Goal: Register for event/course

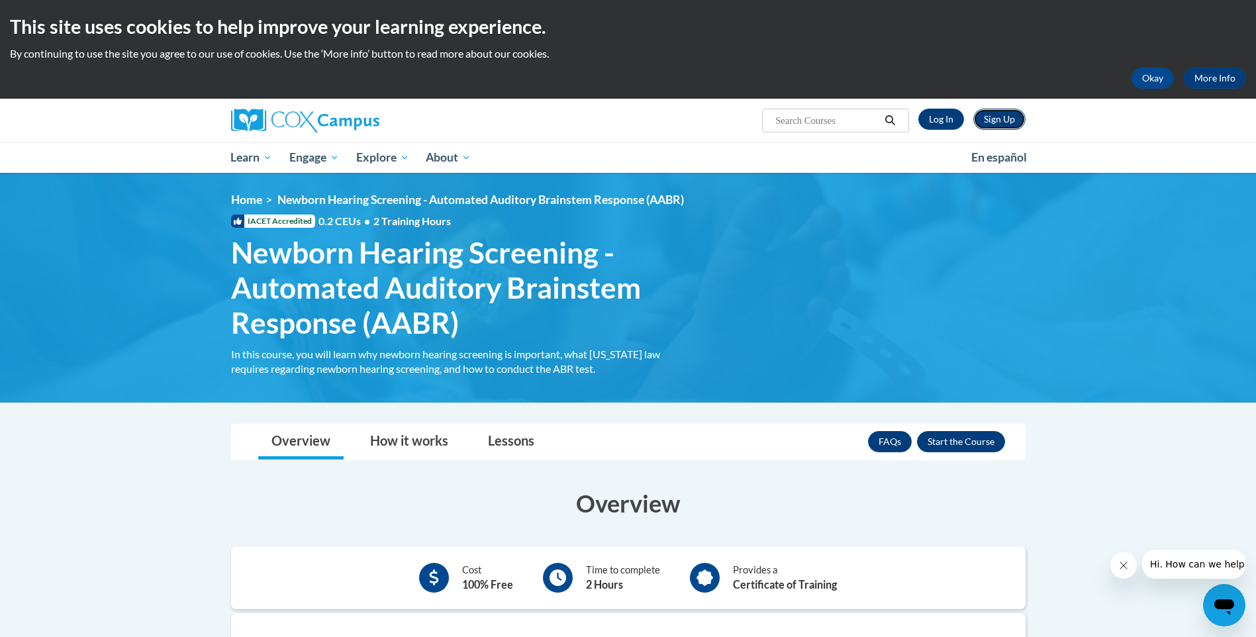
click at [997, 122] on link "Sign Up" at bounding box center [999, 119] width 52 height 21
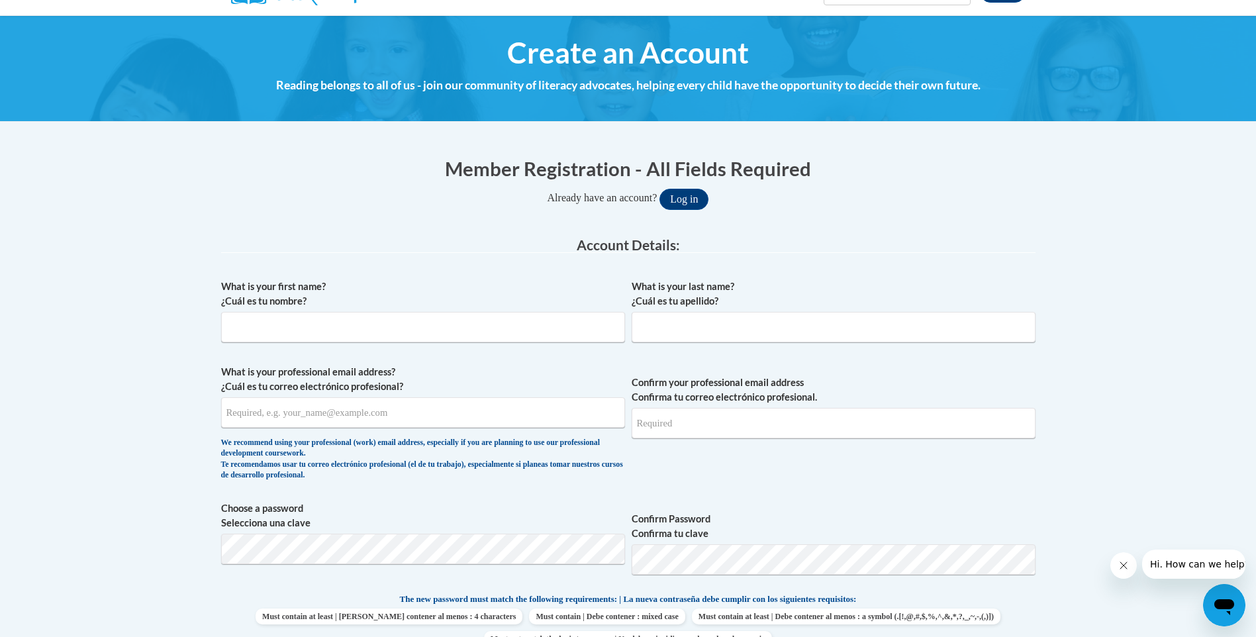
scroll to position [132, 0]
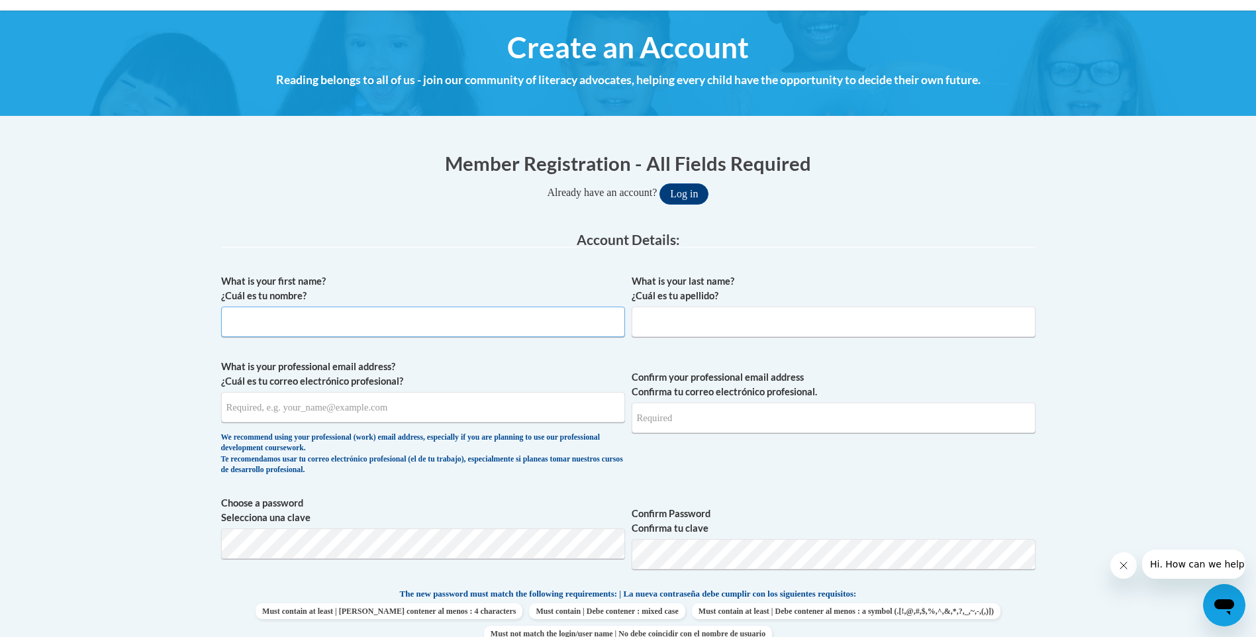
click at [338, 316] on input "What is your first name? ¿Cuál es tu nombre?" at bounding box center [423, 321] width 404 height 30
type input "Ellen"
type input "Nunn"
click at [312, 412] on input "What is your professional email address? ¿Cuál es tu correo electrónico profesi…" at bounding box center [423, 407] width 404 height 30
type input "ellenm198224@gmail.com"
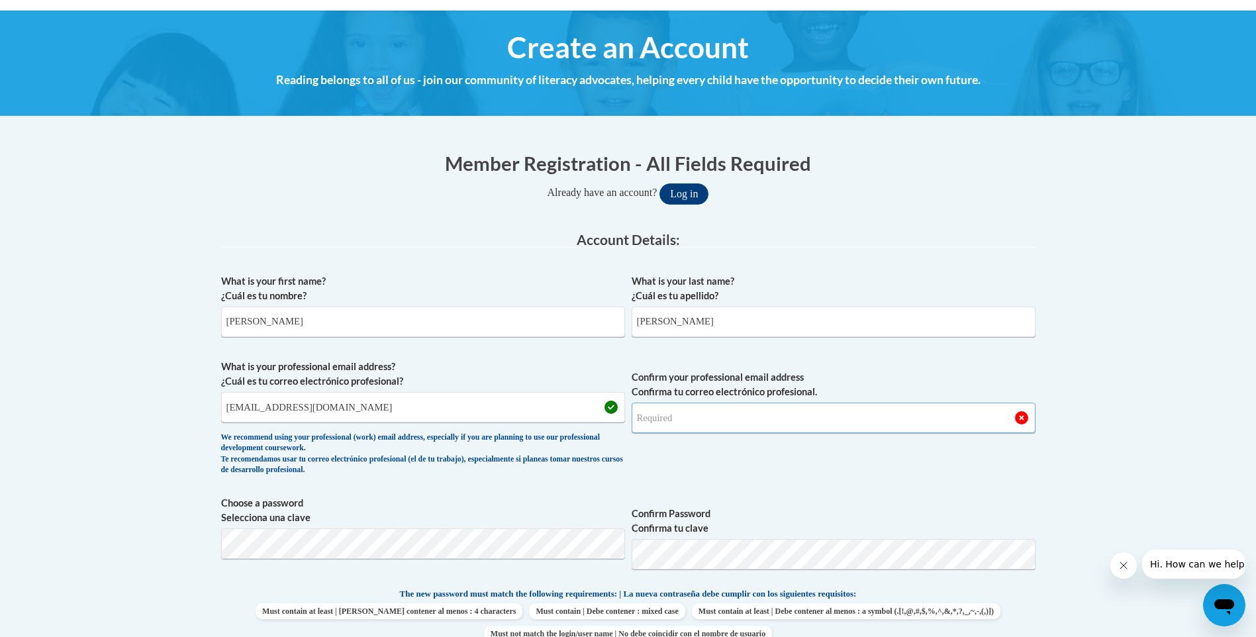
click at [745, 422] on input "Confirm your professional email address Confirma tu correo electrónico profesio…" at bounding box center [834, 417] width 404 height 30
type input "ellenm198224@gmail.com"
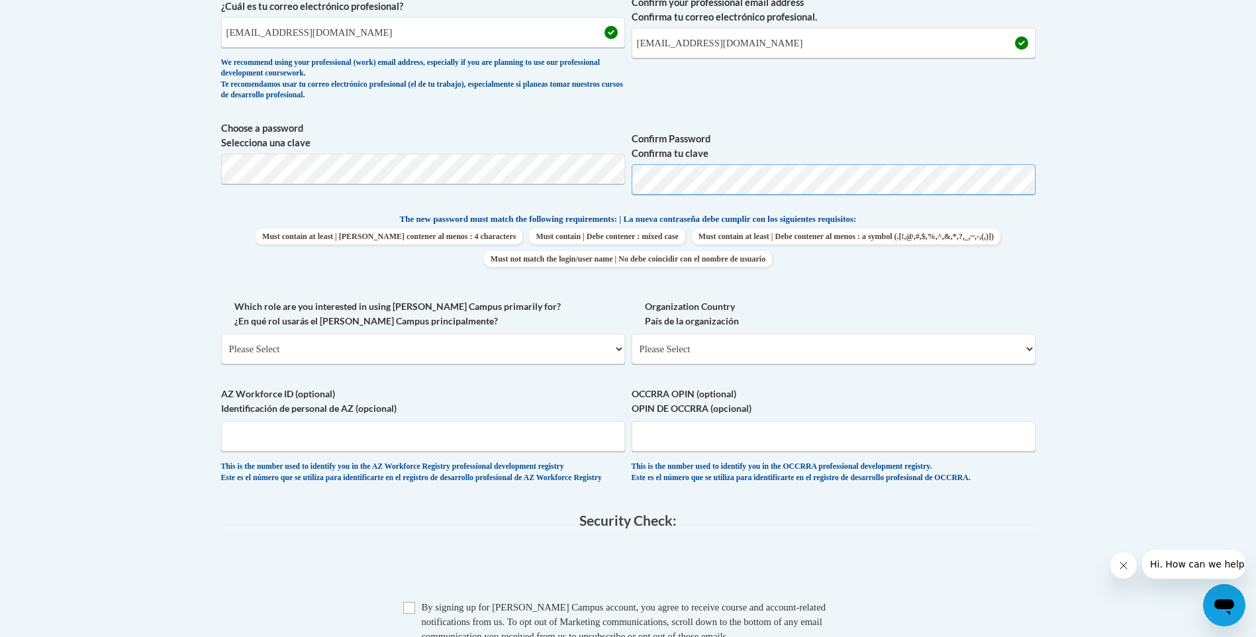
scroll to position [530, 0]
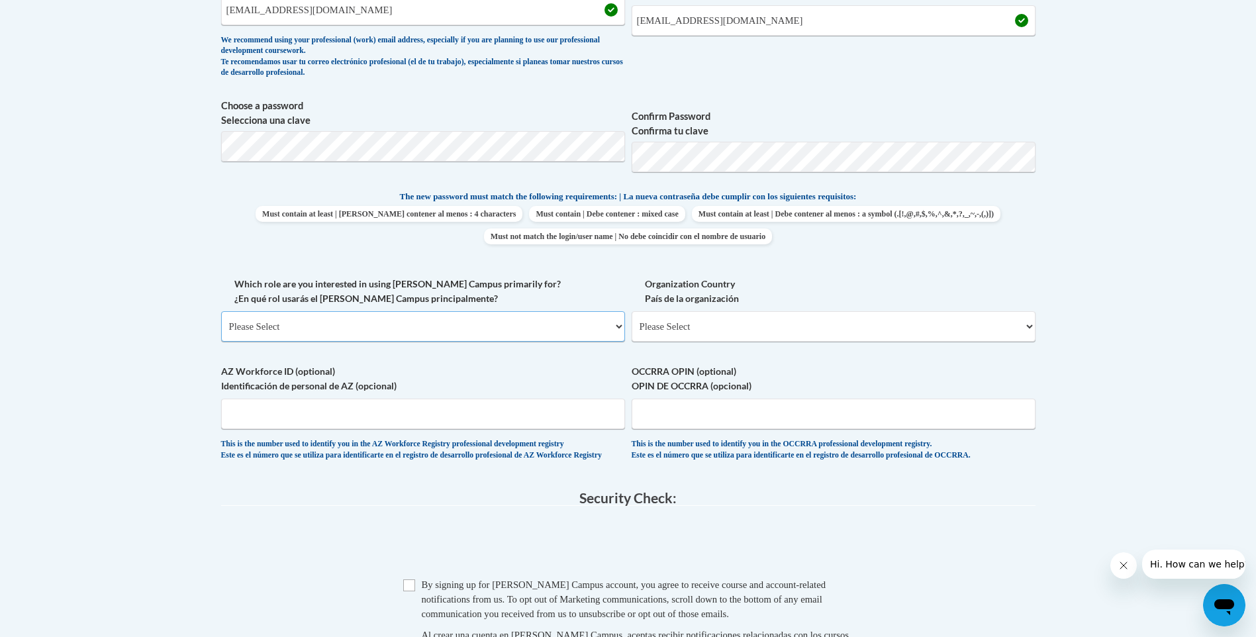
click at [598, 329] on select "Please Select College/University | Colegio/Universidad Community/Nonprofit Part…" at bounding box center [423, 326] width 404 height 30
select select "dc7172d6-9229-4d8e-ba4e-8a66fb6d7019"
click at [221, 311] on select "Please Select College/University | Colegio/Universidad Community/Nonprofit Part…" at bounding box center [423, 326] width 404 height 30
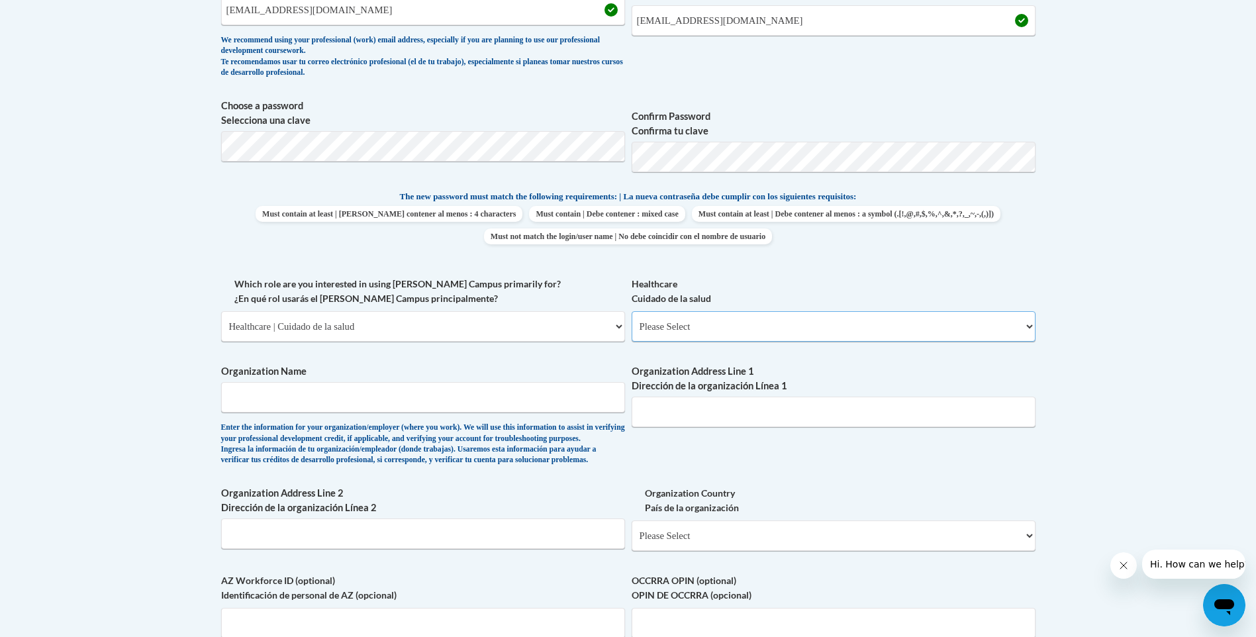
click at [846, 323] on select "Please Select Clinical Education | Educación clinica Executive Leadership | Líd…" at bounding box center [834, 326] width 404 height 30
select select "e7e41517-8def-4f81-ba9f-3deef4802e6c"
click at [632, 311] on select "Please Select Clinical Education | Educación clinica Executive Leadership | Líd…" at bounding box center [834, 326] width 404 height 30
click at [469, 391] on input "Organization Name" at bounding box center [423, 397] width 404 height 30
type input "Piedmont Henry"
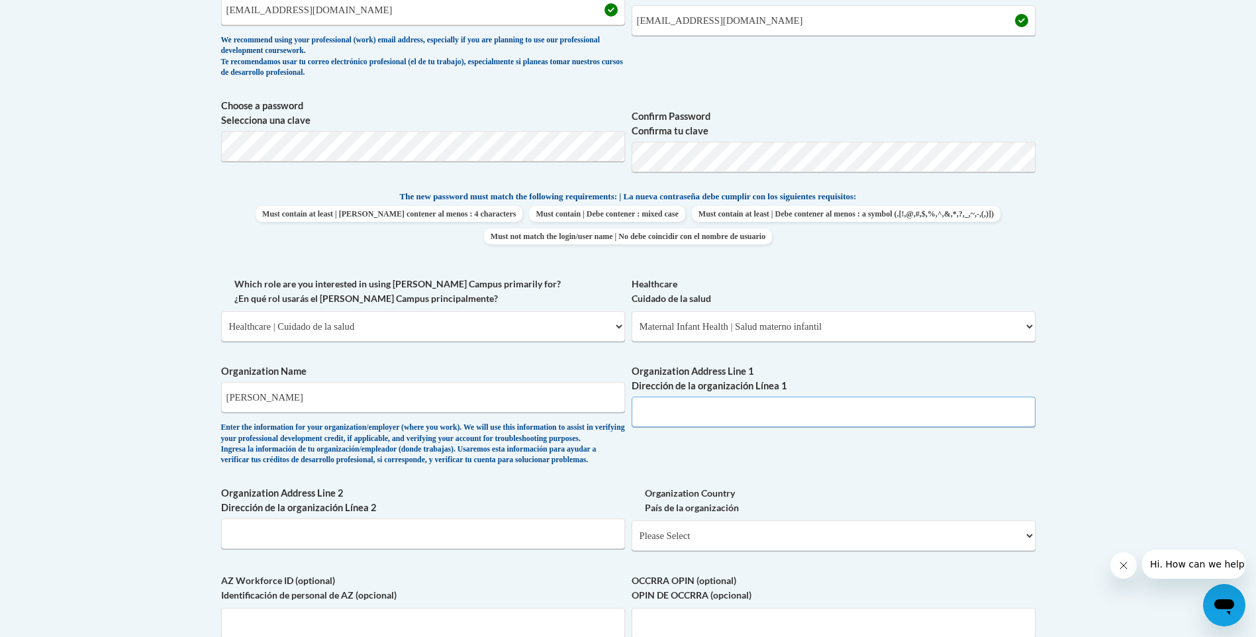
click at [867, 426] on input "Organization Address Line 1 Dirección de la organización Línea 1" at bounding box center [834, 412] width 404 height 30
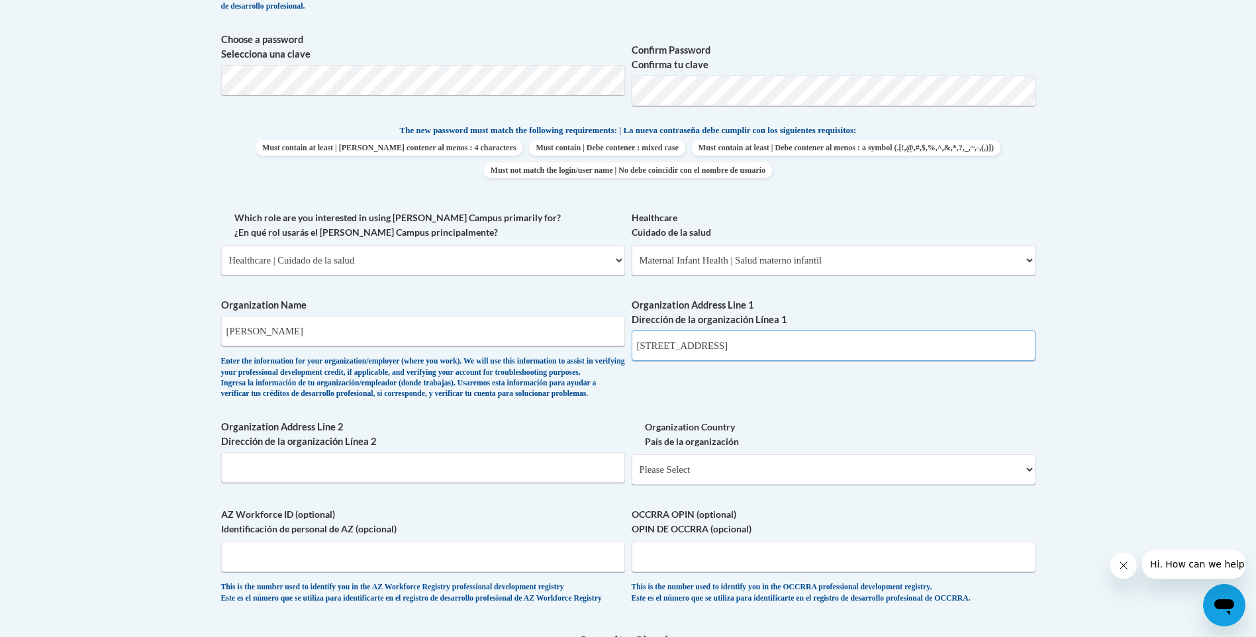
scroll to position [728, 0]
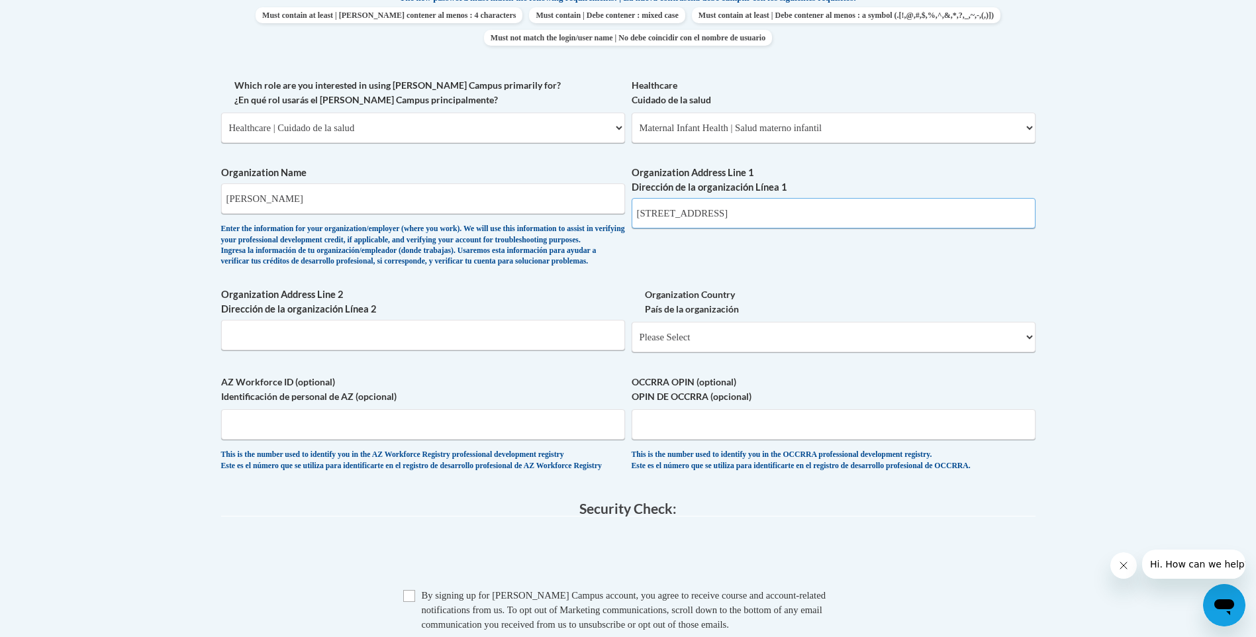
type input "1133 Eagles Landing Pkwy"
click at [802, 352] on select "Please Select United States | Estados Unidos Outside of the United States | Fue…" at bounding box center [834, 337] width 404 height 30
select select "ad49bcad-a171-4b2e-b99c-48b446064914"
click at [632, 343] on select "Please Select United States | Estados Unidos Outside of the United States | Fue…" at bounding box center [834, 337] width 404 height 30
select select
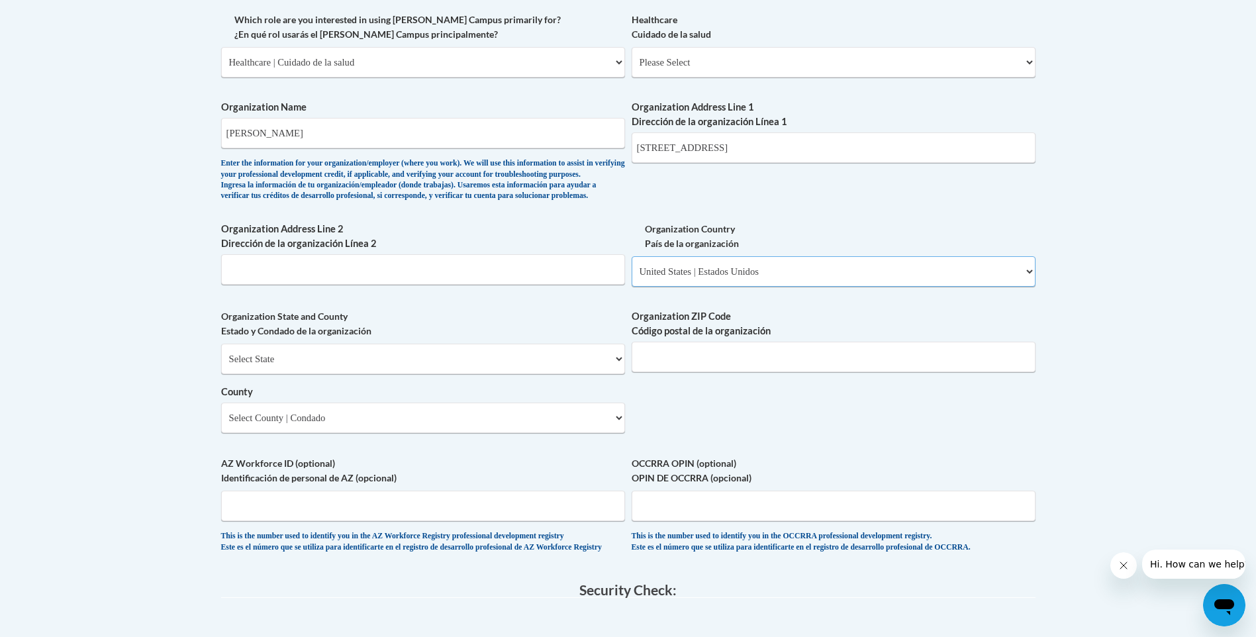
scroll to position [794, 0]
click at [429, 373] on select "Select State Alabama Alaska Arizona Arkansas California Colorado Connecticut De…" at bounding box center [423, 358] width 404 height 30
select select "Georgia"
click at [221, 365] on select "Select State Alabama Alaska Arizona Arkansas California Colorado Connecticut De…" at bounding box center [423, 358] width 404 height 30
click at [499, 432] on select "Select County Appling Atkinson Bacon Baker Baldwin Banks Barrow Bartow Ben Hill…" at bounding box center [423, 417] width 404 height 30
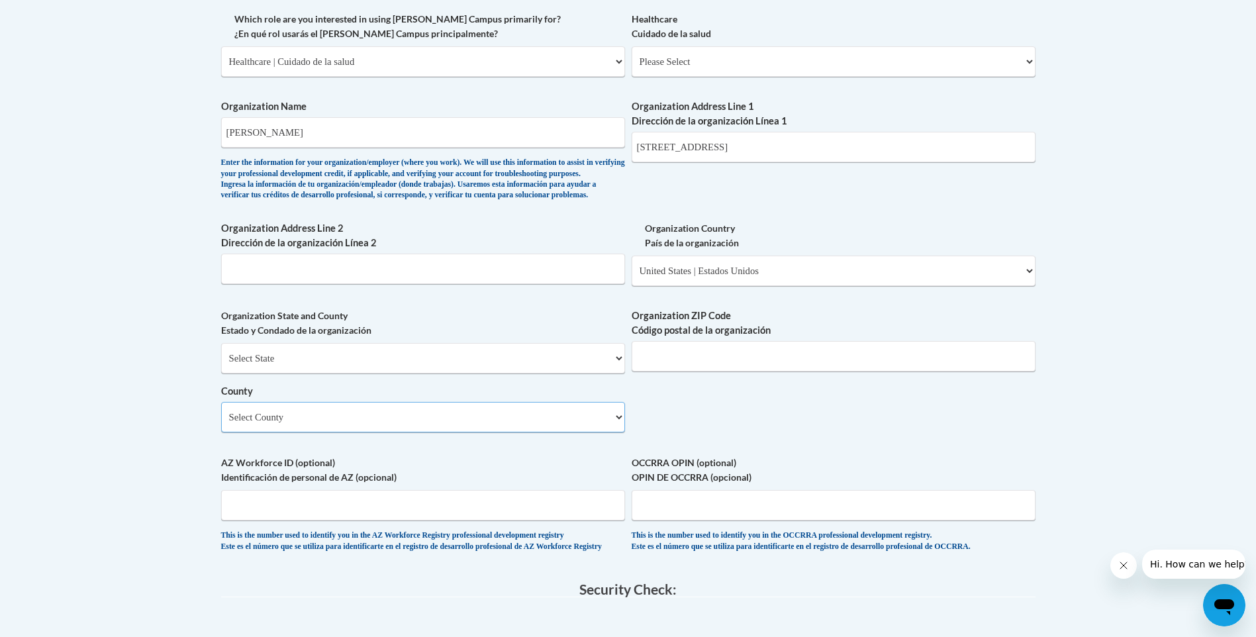
select select "Henry"
click at [221, 424] on select "Select County Appling Atkinson Bacon Baker Baldwin Banks Barrow Bartow Ben Hill…" at bounding box center [423, 417] width 404 height 30
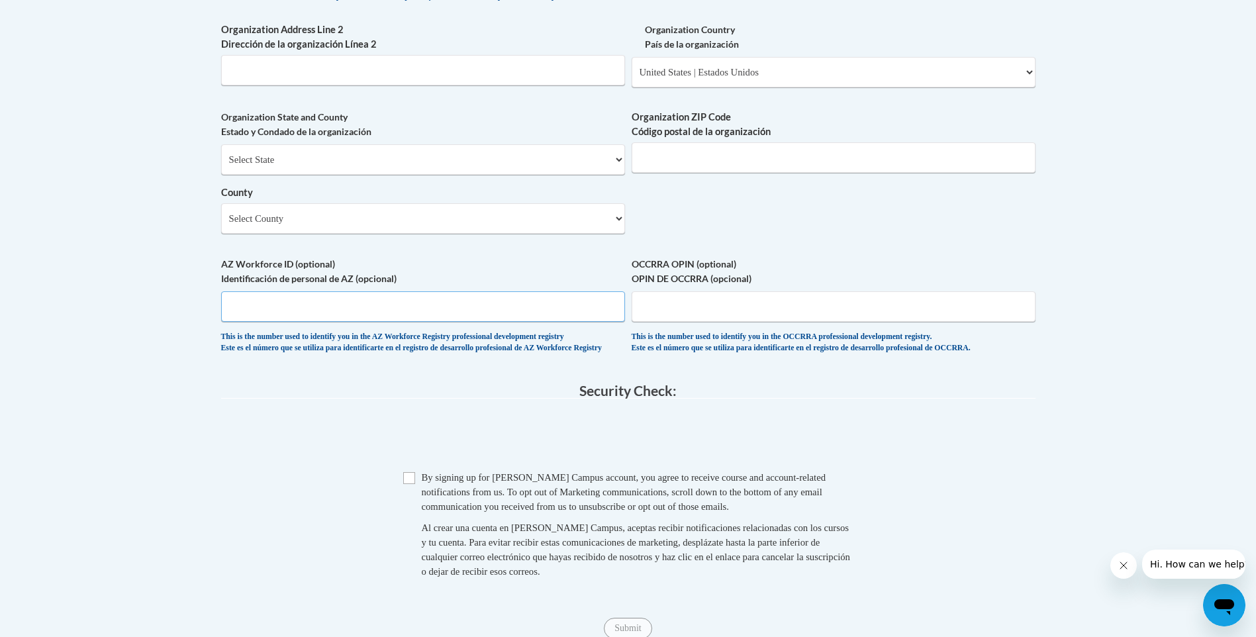
click at [319, 322] on input "AZ Workforce ID (optional) Identificación de personal de AZ (opcional)" at bounding box center [423, 306] width 404 height 30
type input "217754"
click at [832, 319] on input "OCCRRA OPIN (optional) OPIN DE OCCRRA (opcional)" at bounding box center [834, 306] width 404 height 30
type input "2"
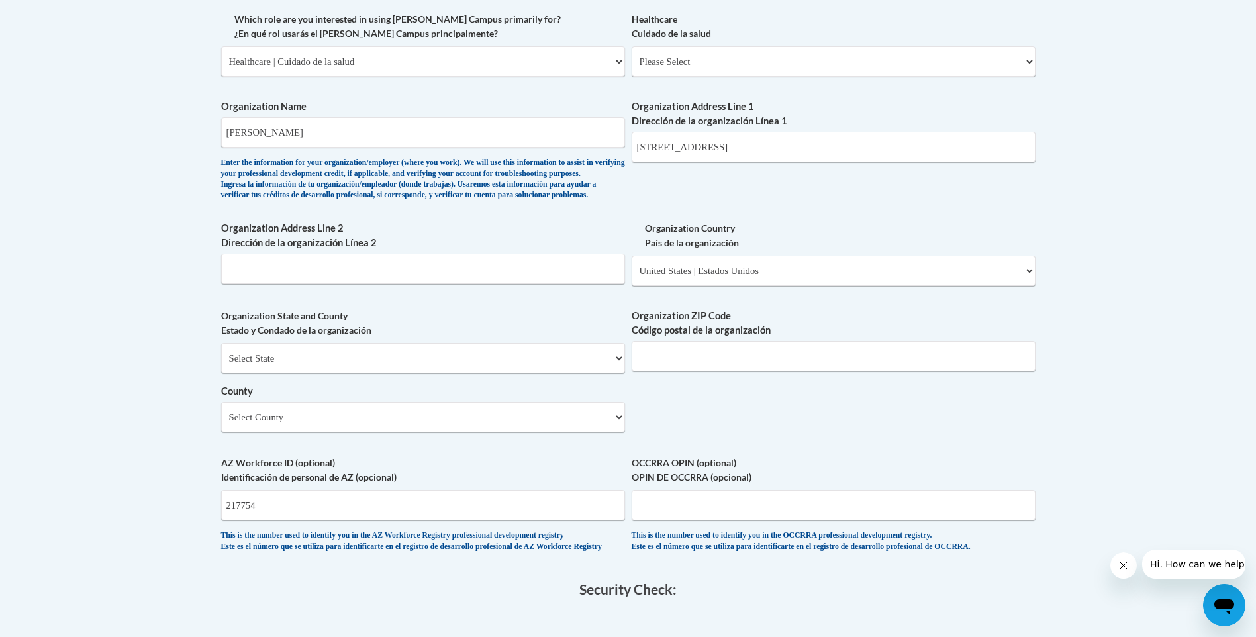
scroll to position [861, 0]
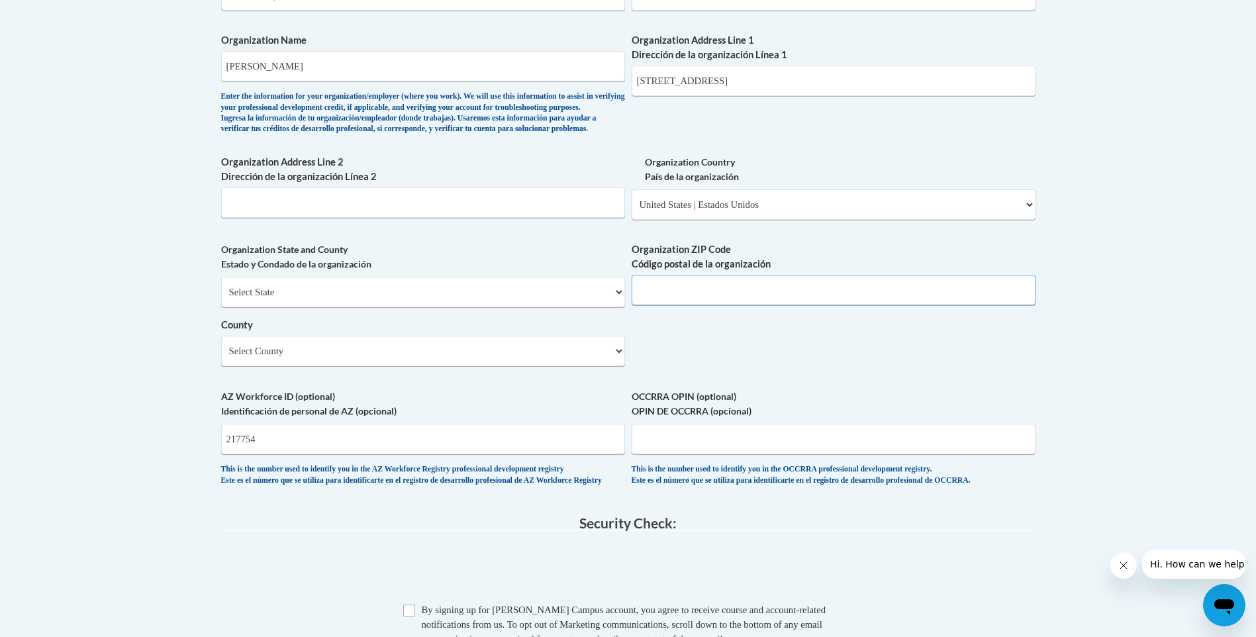
click at [772, 305] on input "Organization ZIP Code Código postal de la organización" at bounding box center [834, 290] width 404 height 30
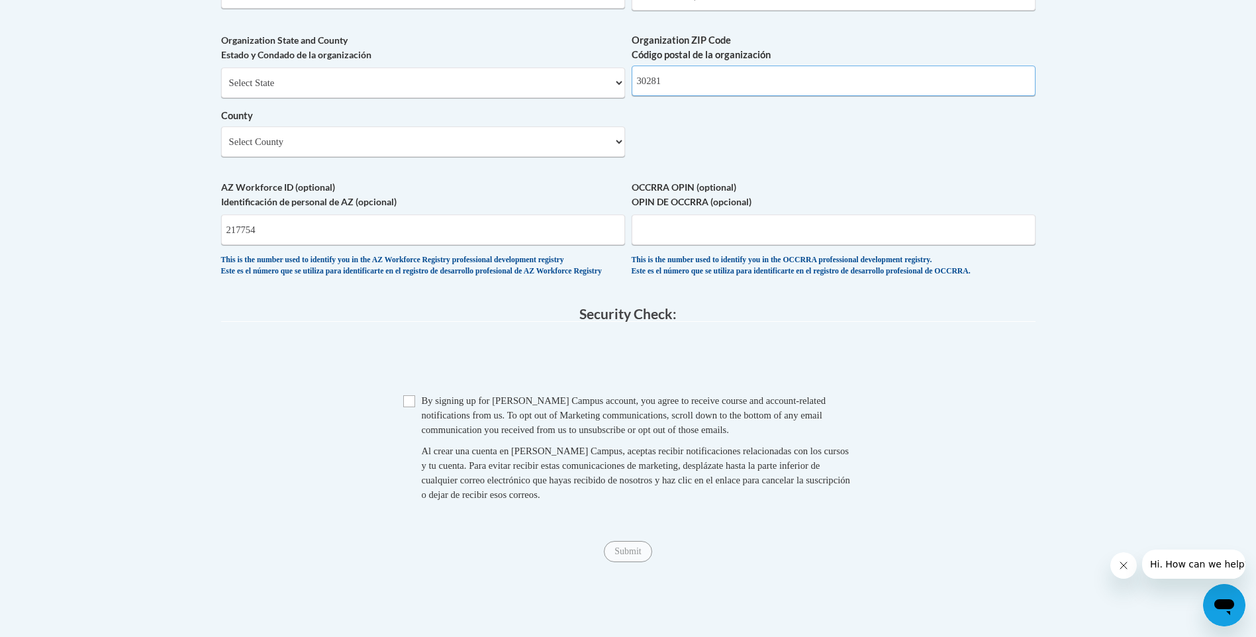
scroll to position [1192, 0]
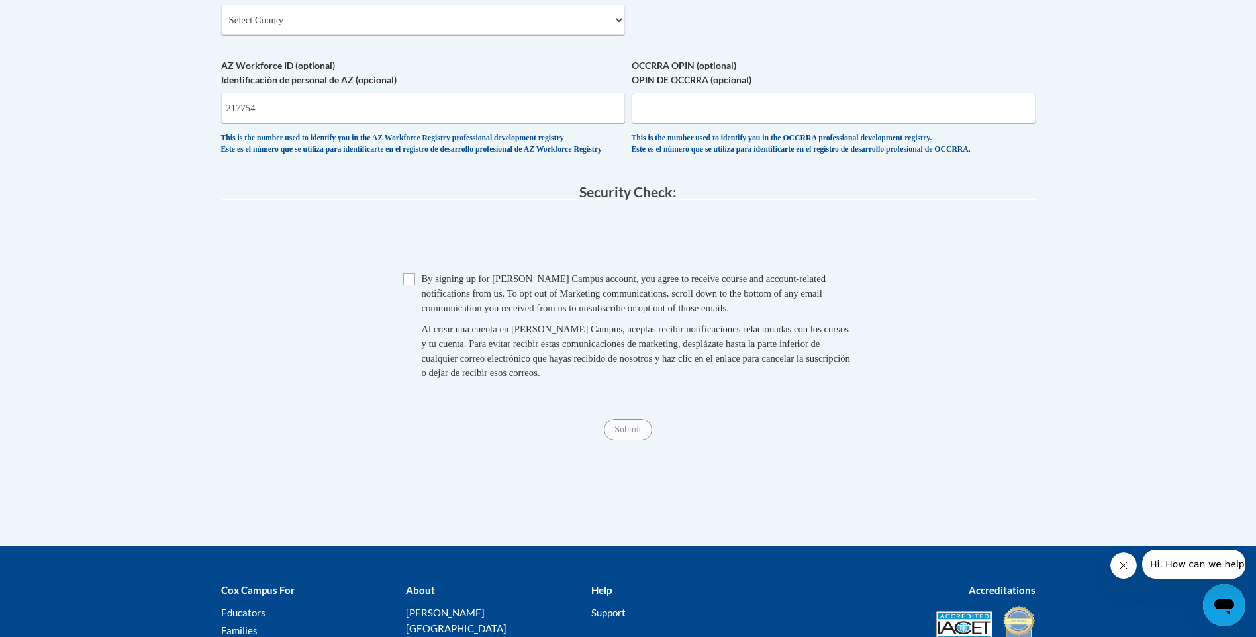
type input "30281"
click at [409, 285] on input "Checkbox" at bounding box center [409, 279] width 12 height 12
checkbox input "true"
click at [627, 440] on input "Submit" at bounding box center [628, 429] width 48 height 21
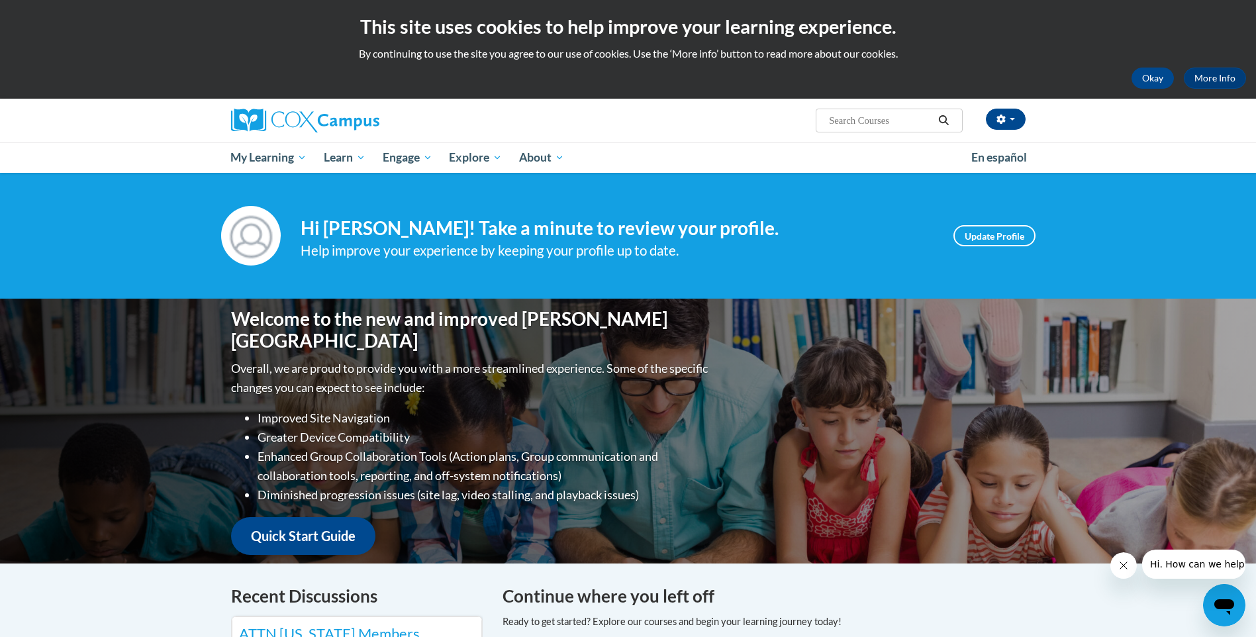
click at [880, 117] on input "Search..." at bounding box center [880, 121] width 106 height 16
type input "AABR"
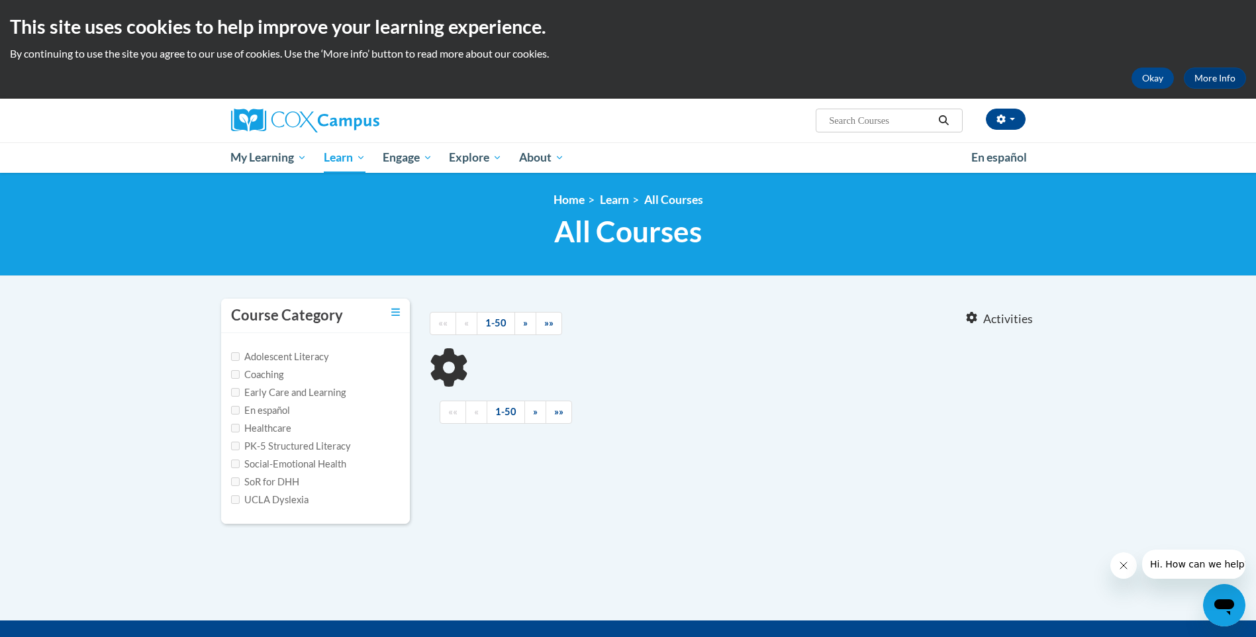
type input "AABR"
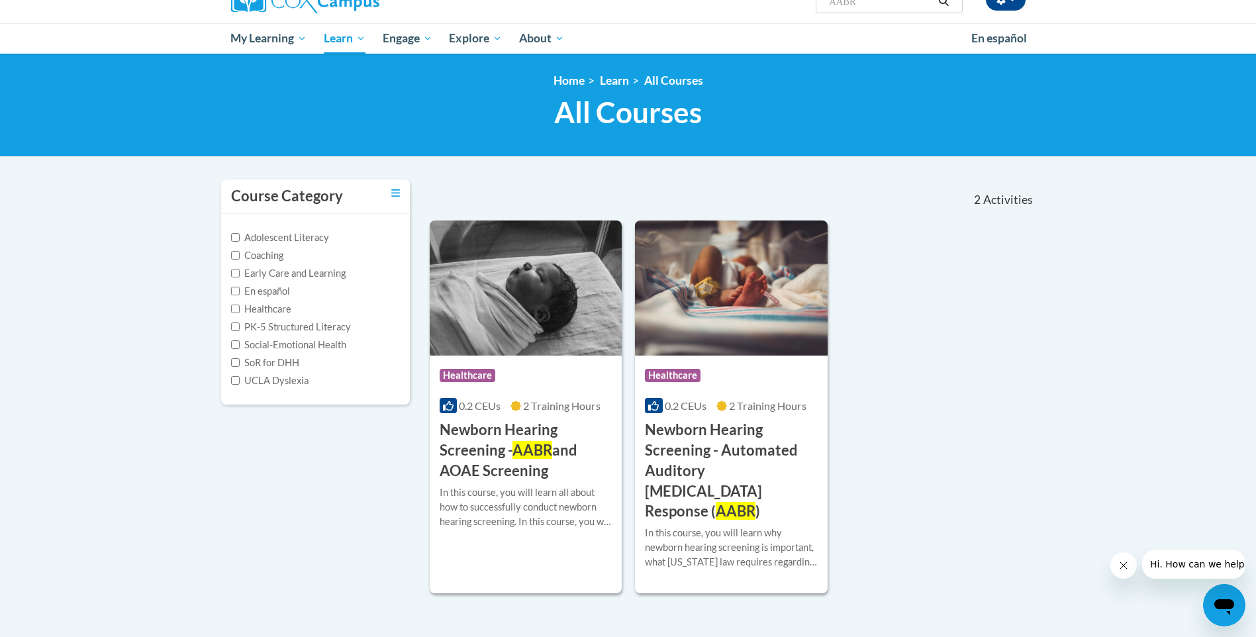
scroll to position [132, 0]
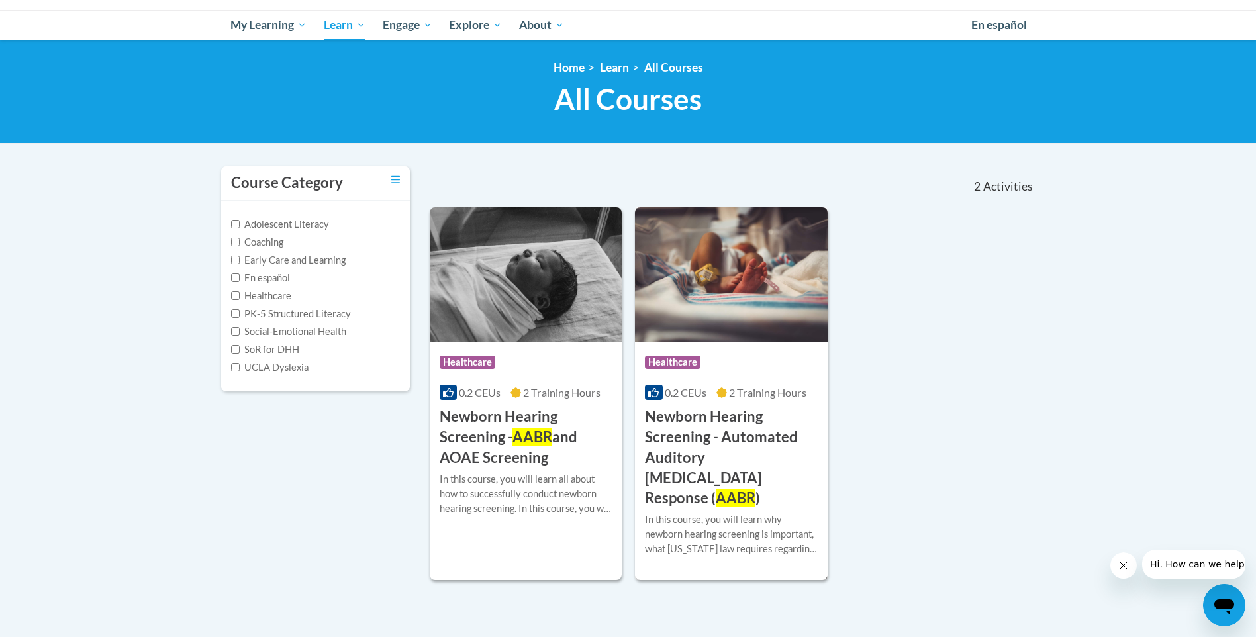
click at [681, 410] on h3 "Newborn Hearing Screening - Automated Auditory Brainstem Response ( AABR )" at bounding box center [731, 457] width 173 height 102
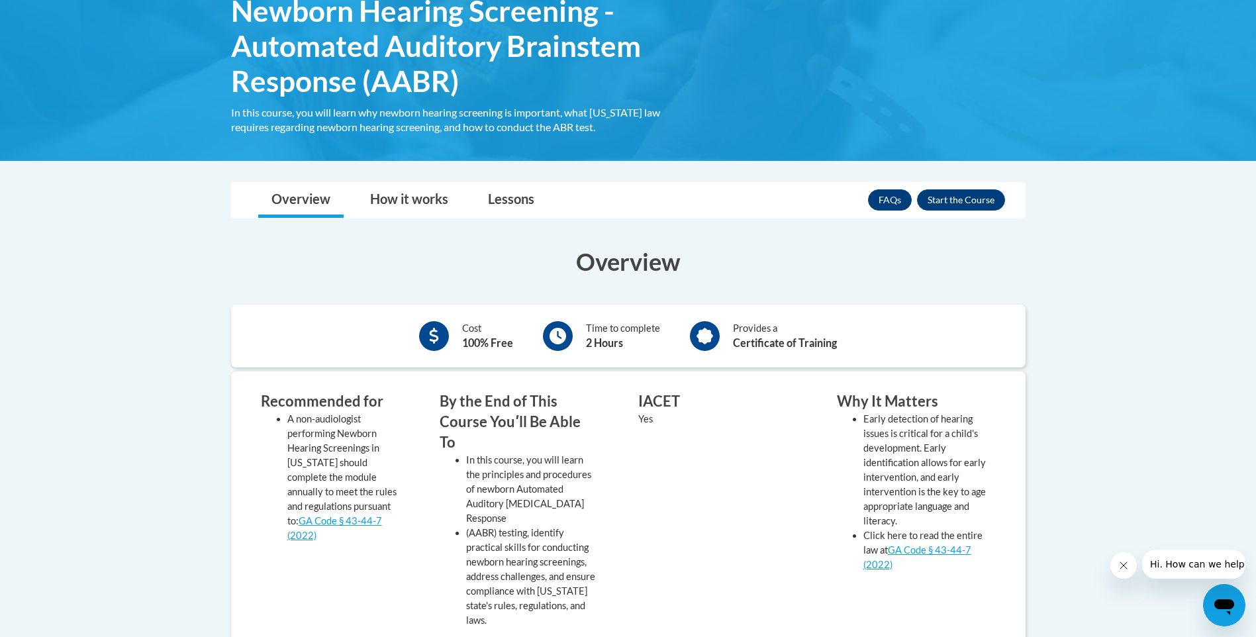
scroll to position [265, 0]
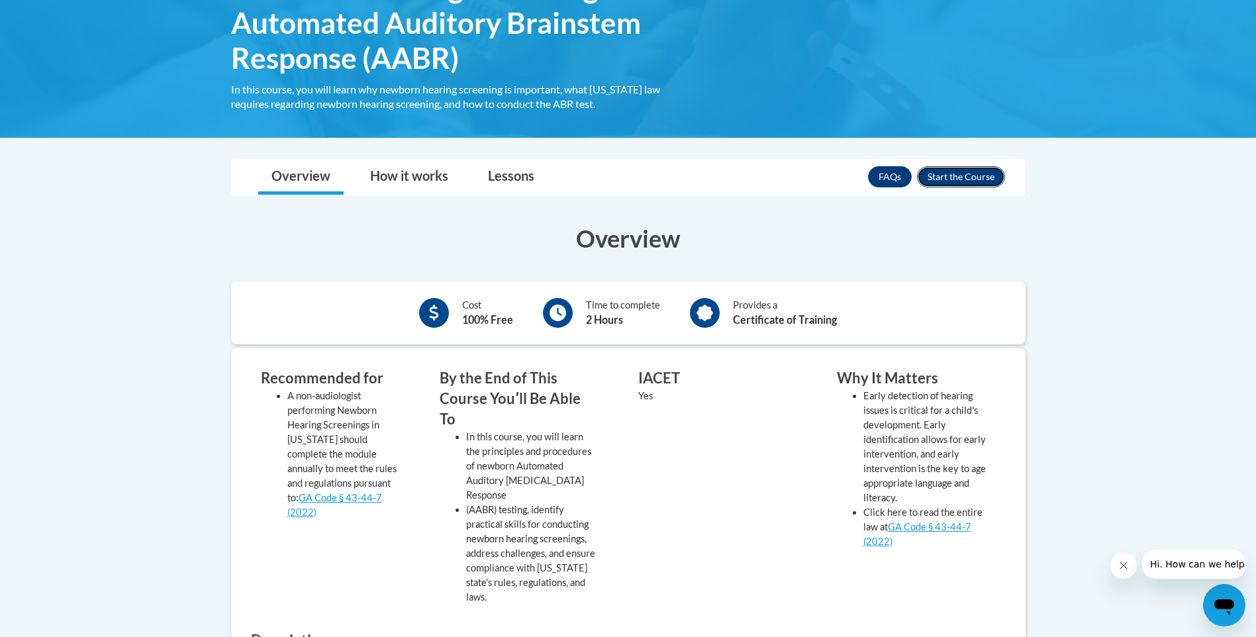
click at [961, 178] on button "Enroll" at bounding box center [961, 176] width 88 height 21
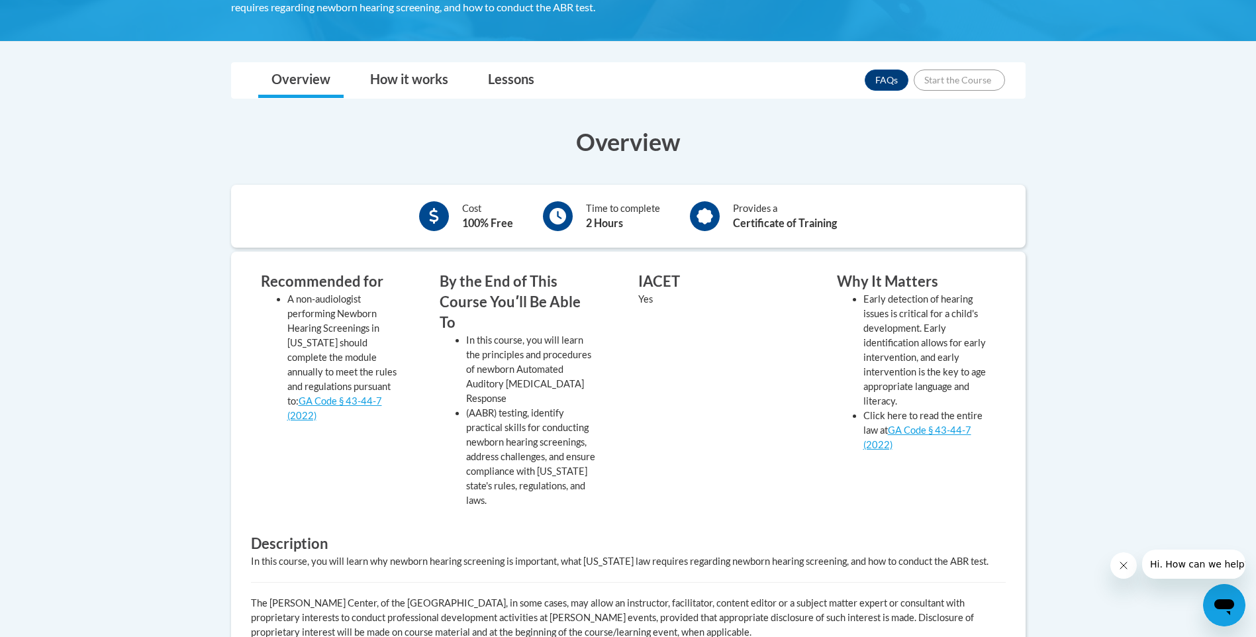
scroll to position [463, 0]
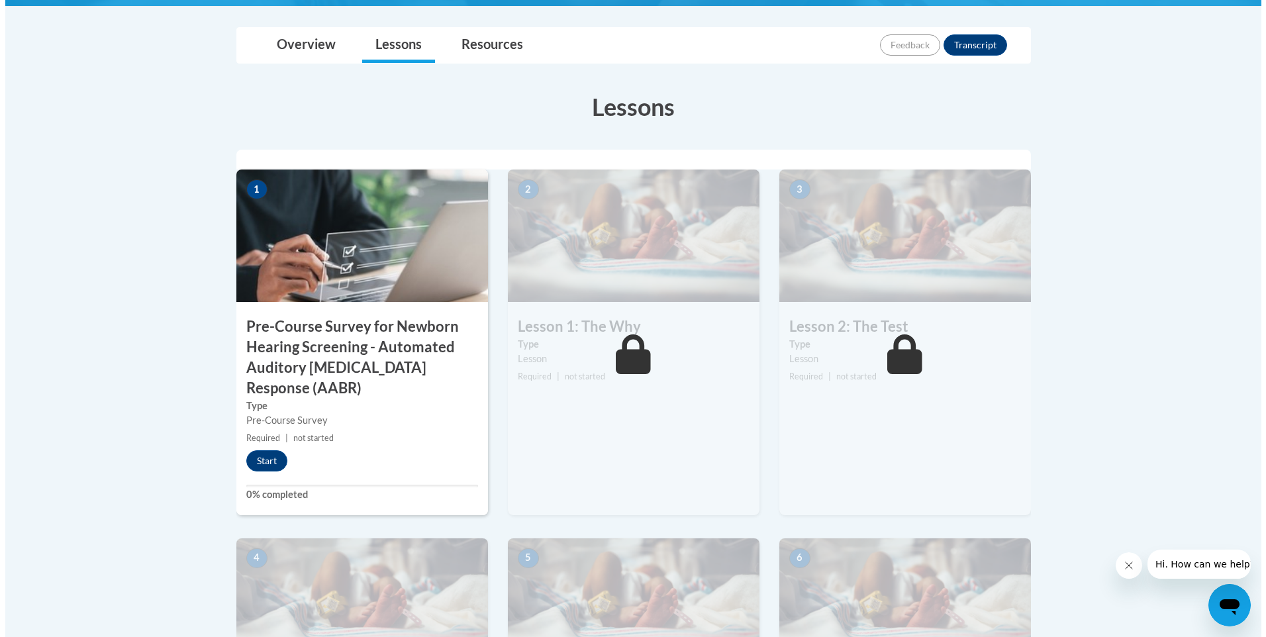
scroll to position [331, 0]
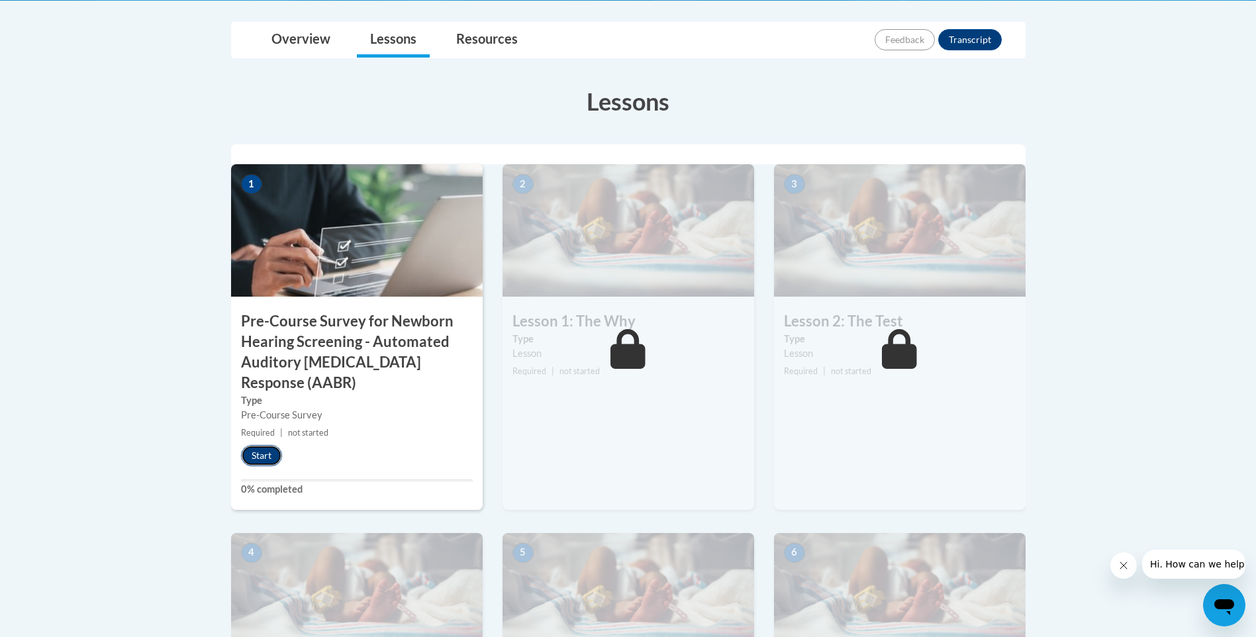
click at [262, 451] on button "Start" at bounding box center [261, 455] width 41 height 21
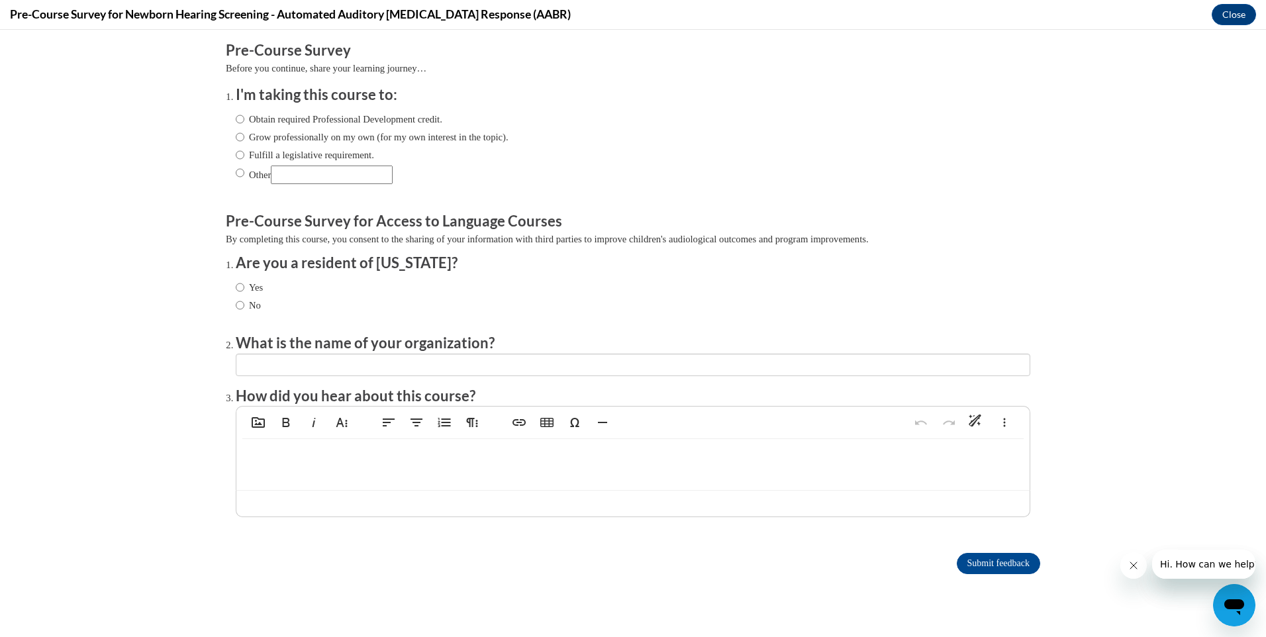
scroll to position [0, 0]
click at [236, 124] on input "Obtain required Professional Development credit." at bounding box center [240, 122] width 9 height 15
radio input "true"
click at [236, 288] on input "Yes" at bounding box center [240, 290] width 9 height 15
radio input "true"
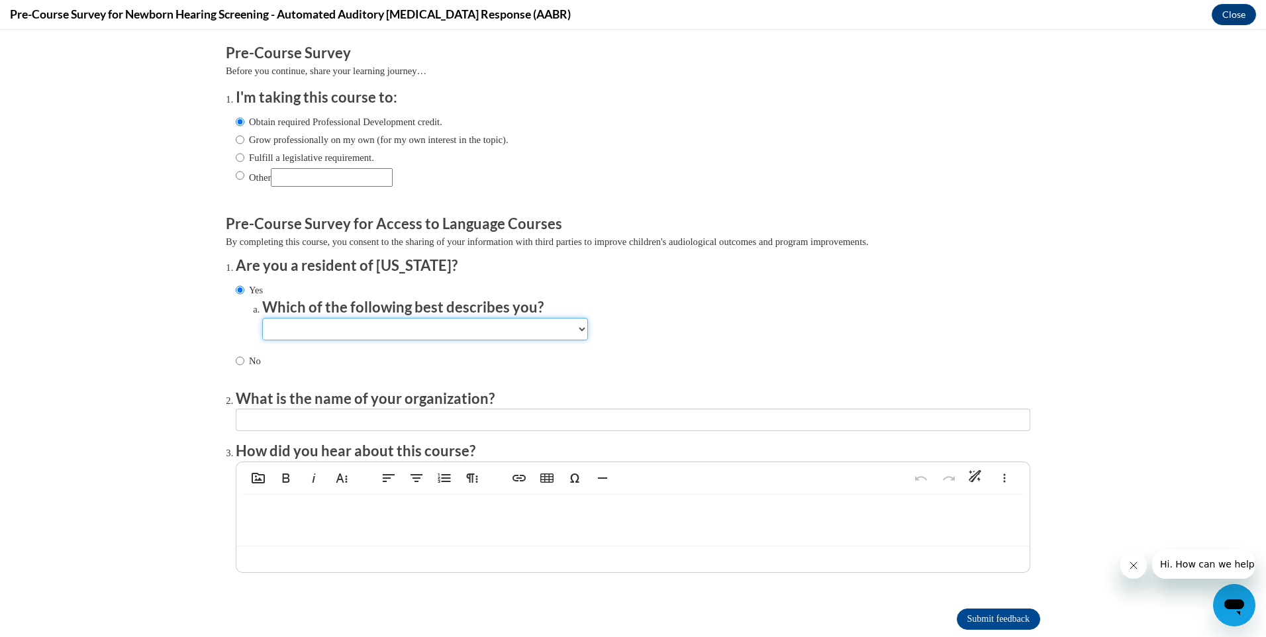
click at [497, 324] on select "Newborn hearing screener in a birthing facility (a) Newborn hearing screener wi…" at bounding box center [425, 329] width 326 height 23
select select "7a39f36a-c748-42c7-8276-9f46f7d7ae1d"
click at [262, 318] on select "Newborn hearing screener in a birthing facility (a) Newborn hearing screener wi…" at bounding box center [425, 329] width 326 height 23
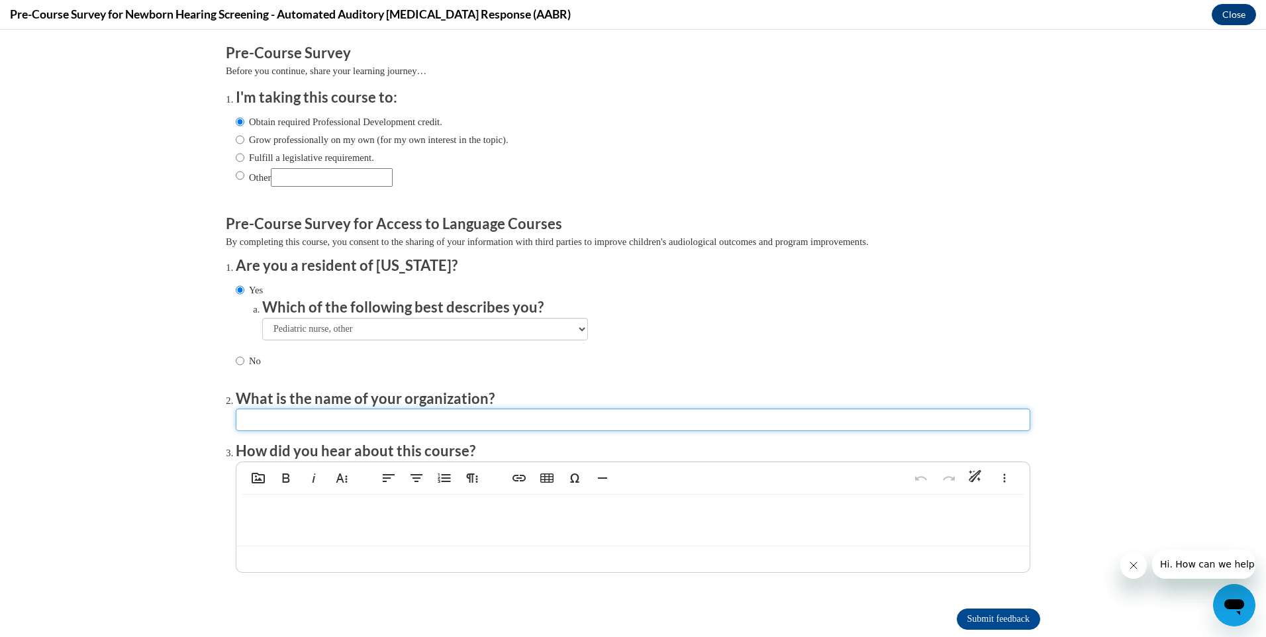
click at [303, 420] on input "textbox" at bounding box center [633, 419] width 794 height 23
